Goal: Information Seeking & Learning: Understand process/instructions

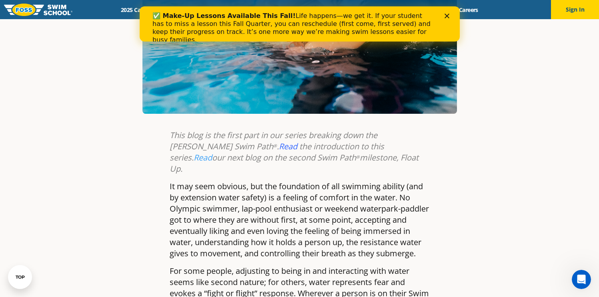
scroll to position [238, 0]
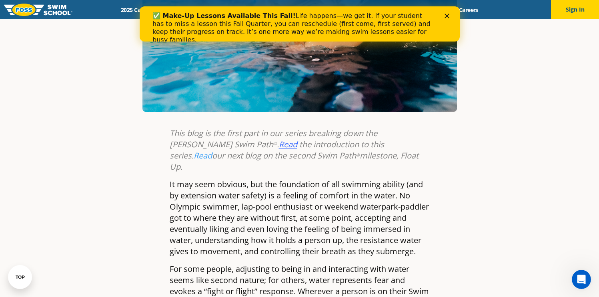
click at [279, 148] on link "Read" at bounding box center [288, 144] width 18 height 11
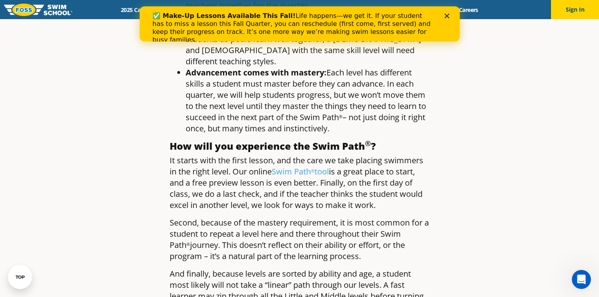
scroll to position [661, 0]
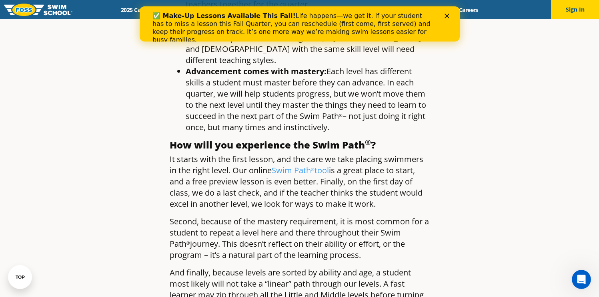
click at [293, 154] on p "It starts with the first lesson, and the care we take placing swimmers in the r…" at bounding box center [300, 182] width 260 height 56
click at [290, 165] on link "Swim Path ® tool" at bounding box center [300, 170] width 57 height 11
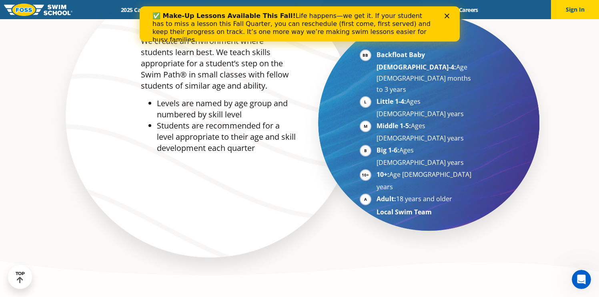
scroll to position [435, 0]
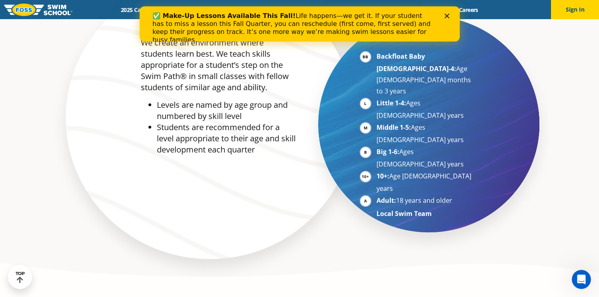
click at [376, 98] on li "Little 1-4: Ages [DEMOGRAPHIC_DATA] years" at bounding box center [425, 110] width 98 height 24
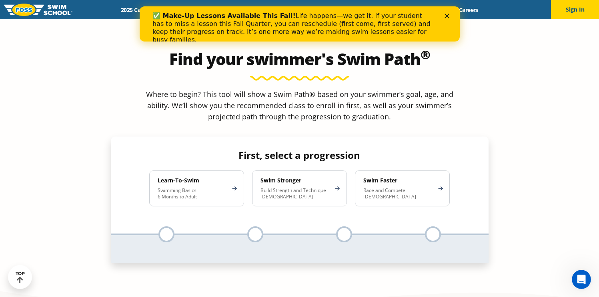
scroll to position [729, 0]
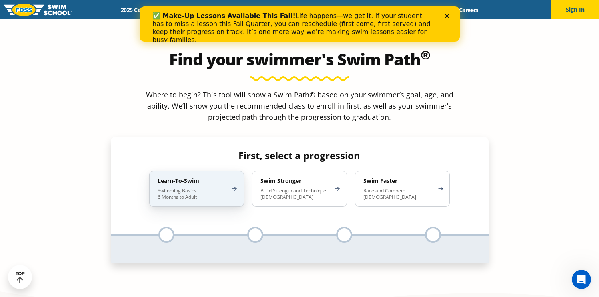
click at [214, 188] on p "Swimming Basics 6 Months to Adult" at bounding box center [193, 194] width 70 height 13
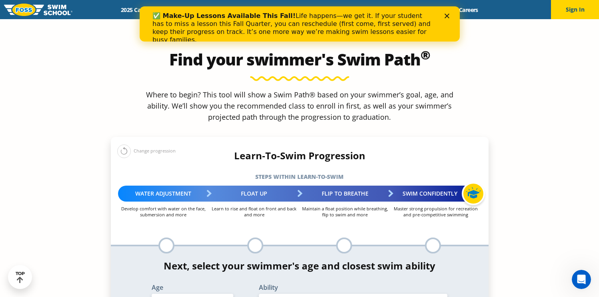
click at [176, 186] on div "Water Adjustment" at bounding box center [163, 194] width 91 height 16
select select "3-years"
select select "3-years-when-in-the-water-reliant-on-a-life-jacket-or-floatation-device"
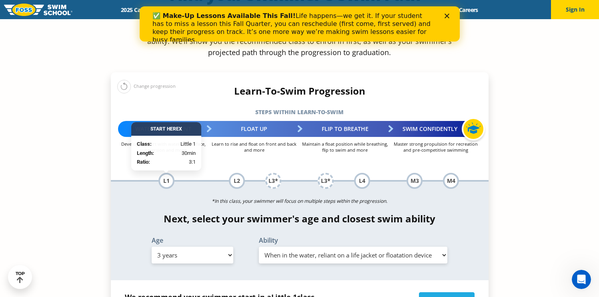
scroll to position [794, 0]
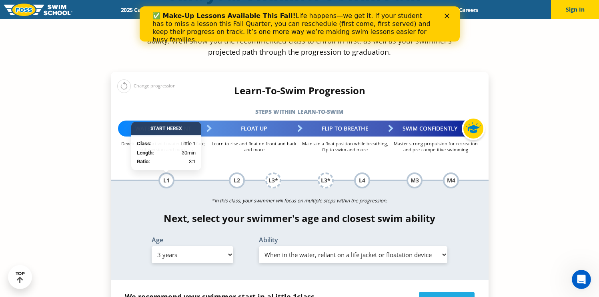
click at [156, 122] on div "Start Here X" at bounding box center [166, 129] width 70 height 14
click at [166, 173] on div "L1" at bounding box center [166, 181] width 16 height 16
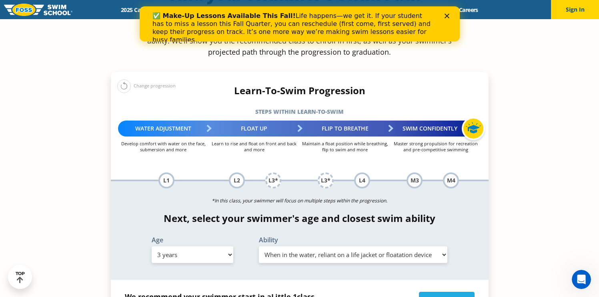
click at [188, 196] on p "*In this class, your swimmer will focus on multiple steps within the progressio…" at bounding box center [299, 201] width 377 height 11
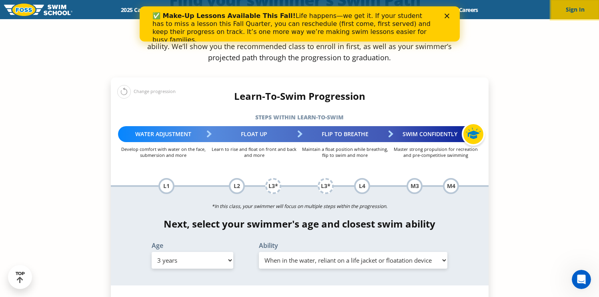
click at [564, 16] on button "Sign In" at bounding box center [575, 9] width 48 height 19
